Goal: Entertainment & Leisure: Consume media (video, audio)

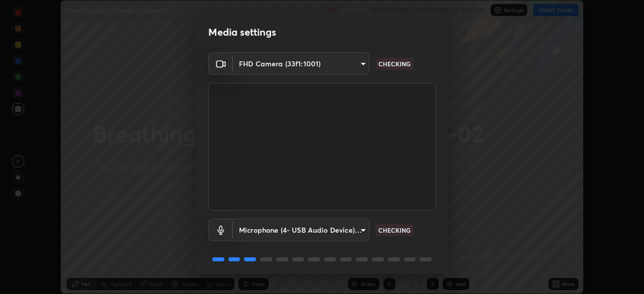
scroll to position [36, 0]
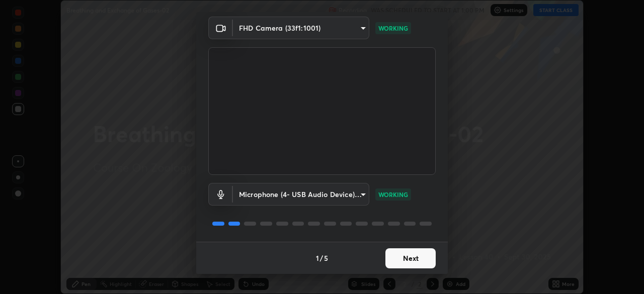
click at [419, 264] on button "Next" at bounding box center [410, 259] width 50 height 20
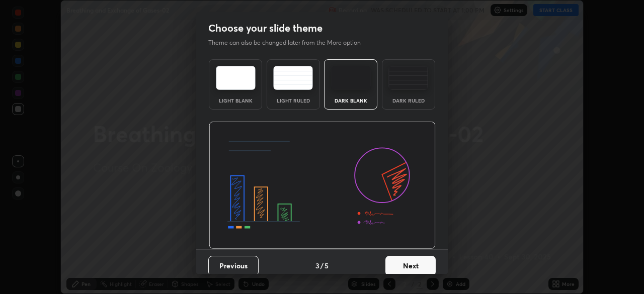
click at [412, 258] on button "Next" at bounding box center [410, 266] width 50 height 20
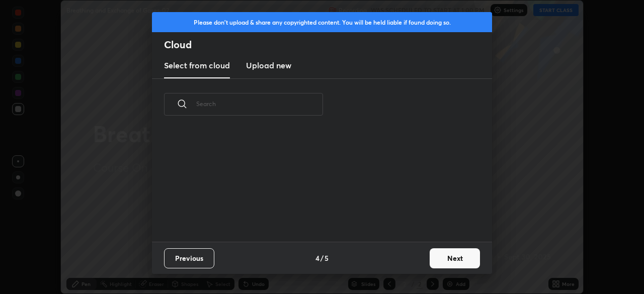
click at [449, 261] on button "Next" at bounding box center [455, 259] width 50 height 20
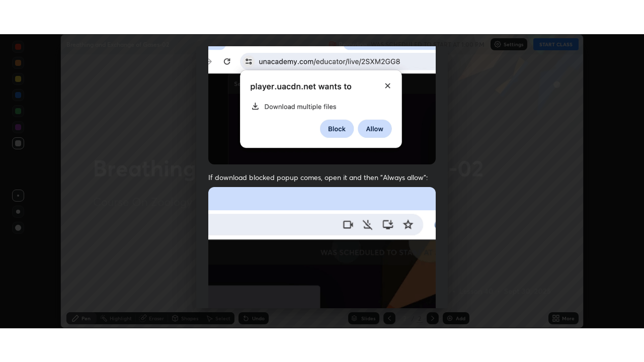
scroll to position [241, 0]
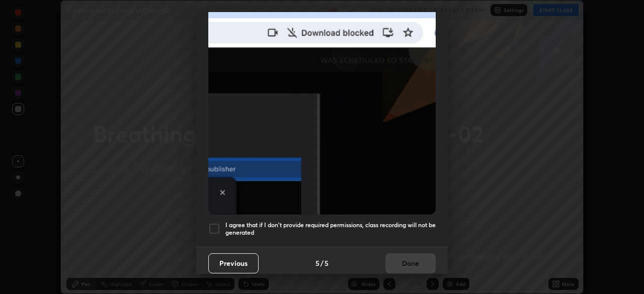
click at [387, 221] on h5 "I agree that if I don't provide required permissions, class recording will not …" at bounding box center [330, 229] width 210 height 16
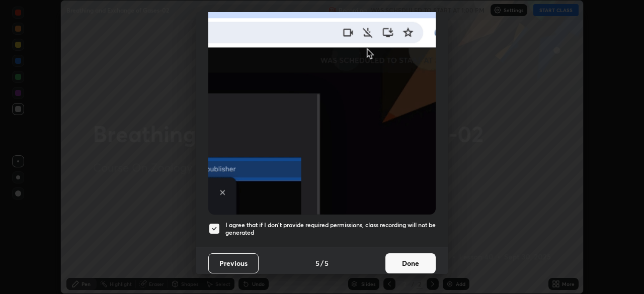
click at [404, 263] on button "Done" at bounding box center [410, 264] width 50 height 20
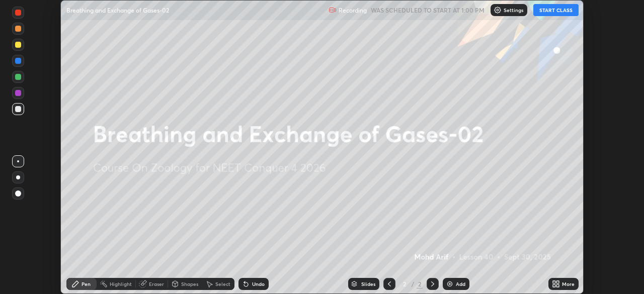
click at [557, 286] on icon at bounding box center [557, 286] width 3 height 3
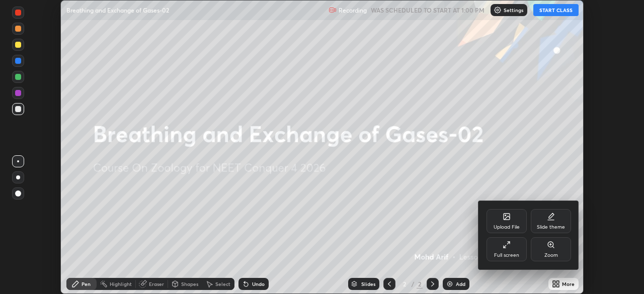
click at [504, 255] on div "Full screen" at bounding box center [506, 255] width 25 height 5
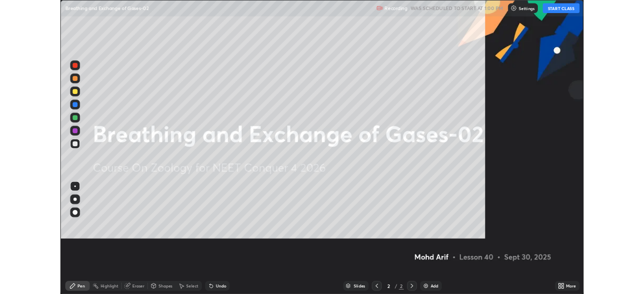
scroll to position [362, 644]
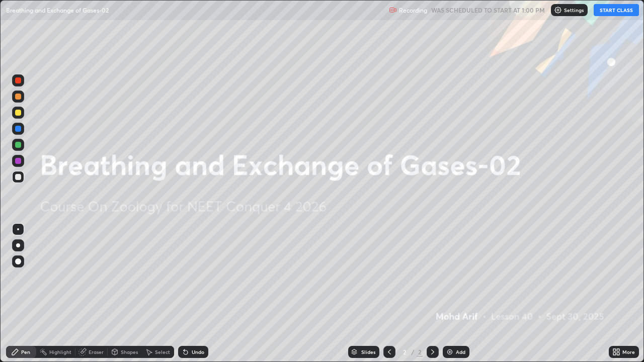
click at [625, 9] on button "START CLASS" at bounding box center [616, 10] width 45 height 12
click at [620, 294] on icon at bounding box center [616, 352] width 8 height 8
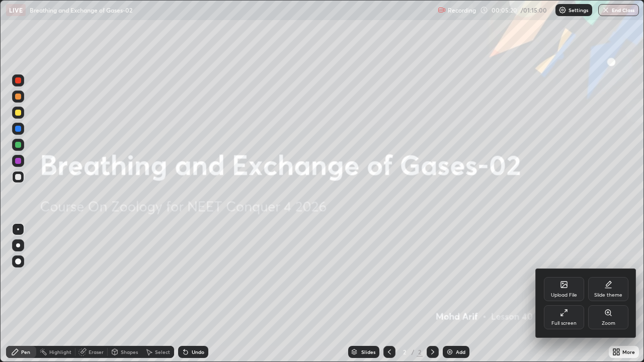
click at [562, 294] on icon at bounding box center [564, 313] width 8 height 8
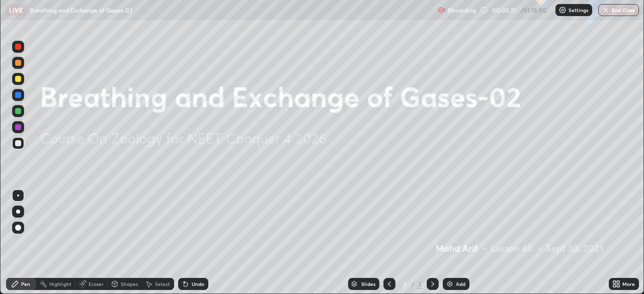
scroll to position [50016, 49666]
